Goal: Information Seeking & Learning: Learn about a topic

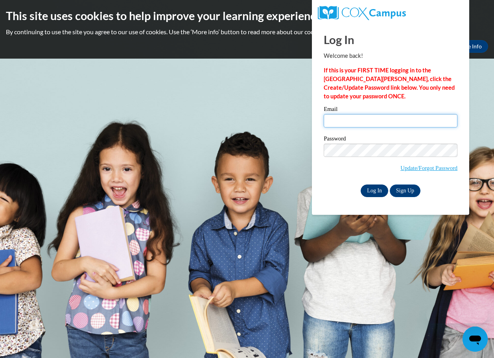
type input "[EMAIL_ADDRESS][DOMAIN_NAME]"
click at [373, 186] on input "Log In" at bounding box center [374, 190] width 28 height 13
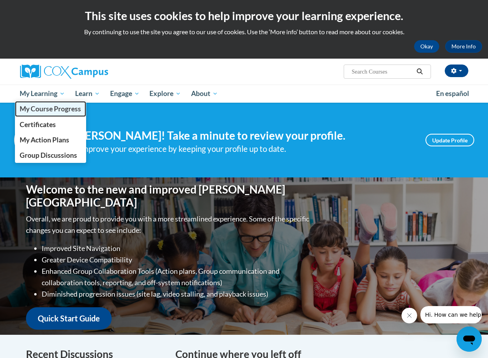
click at [50, 112] on span "My Course Progress" at bounding box center [50, 109] width 61 height 8
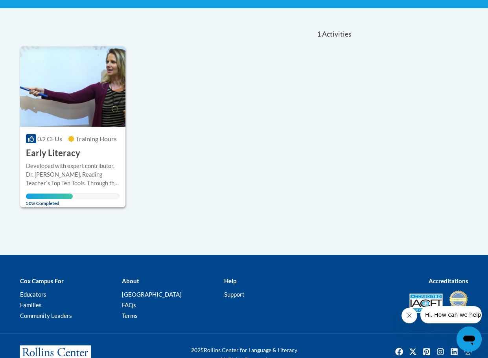
scroll to position [157, 0]
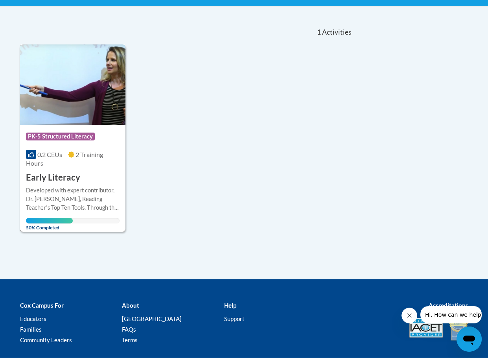
click at [67, 165] on div "0.2 CEUs 2 Training Hours" at bounding box center [73, 158] width 94 height 17
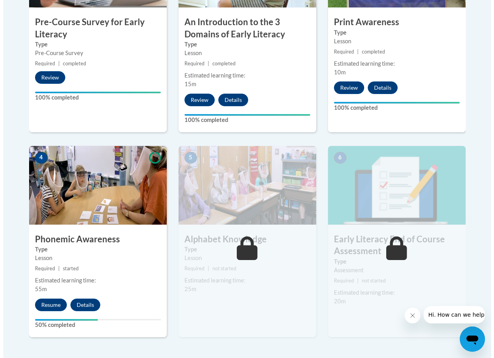
scroll to position [354, 0]
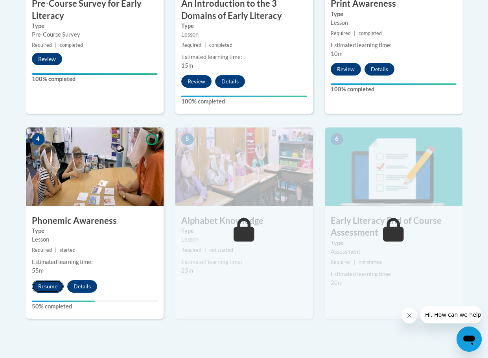
click at [48, 285] on button "Resume" at bounding box center [48, 286] width 32 height 13
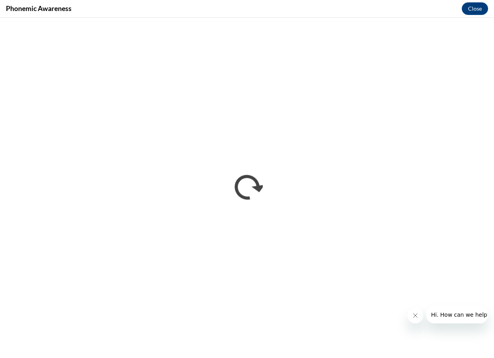
scroll to position [0, 0]
click at [468, 9] on button "Close" at bounding box center [474, 8] width 26 height 13
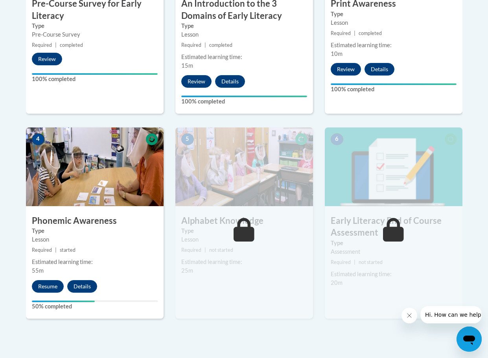
click at [73, 224] on h3 "Phonemic Awareness" at bounding box center [95, 221] width 138 height 12
click at [49, 280] on button "Resume" at bounding box center [48, 286] width 32 height 13
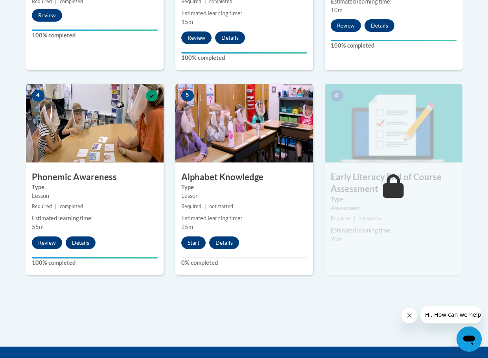
scroll to position [358, 0]
